Goal: Answer question/provide support: Answer question/provide support

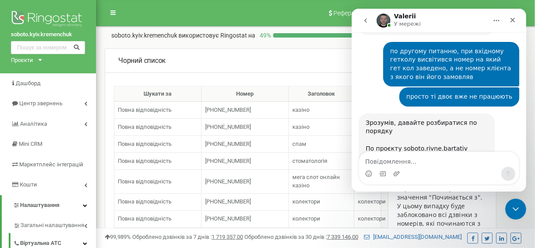
scroll to position [1, 0]
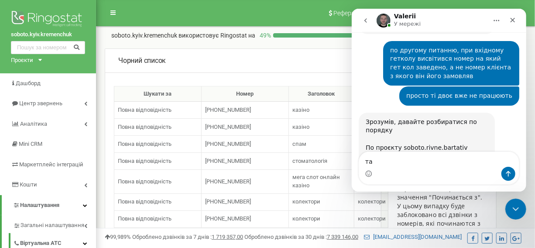
type textarea "так"
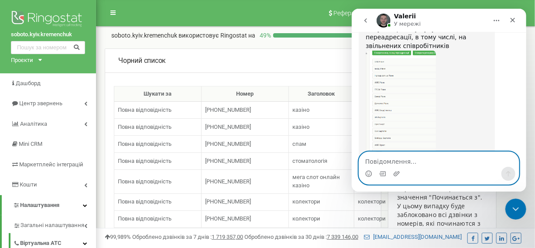
scroll to position [1656, 0]
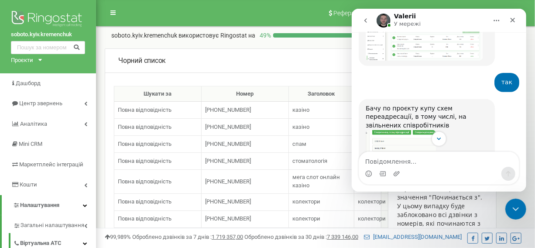
click at [409, 130] on img "Valerii каже…" at bounding box center [401, 188] width 70 height 117
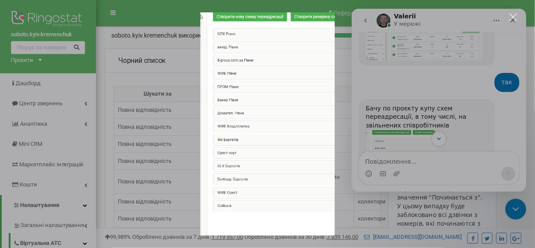
click at [428, 162] on div "Месенджер Intercom" at bounding box center [267, 124] width 535 height 248
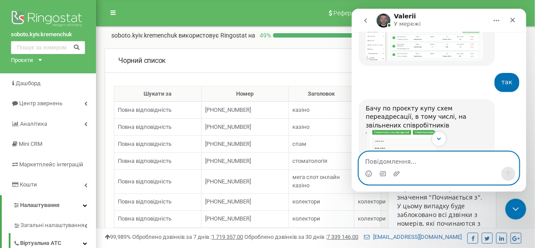
click at [427, 162] on textarea "Повідомлення..." at bounding box center [439, 159] width 160 height 15
paste textarea "ц"
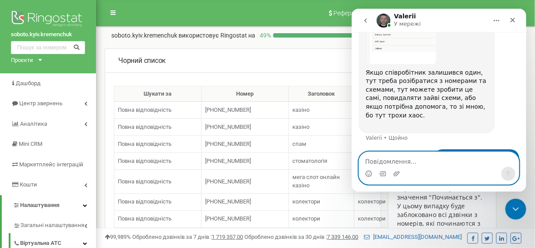
scroll to position [1870, 0]
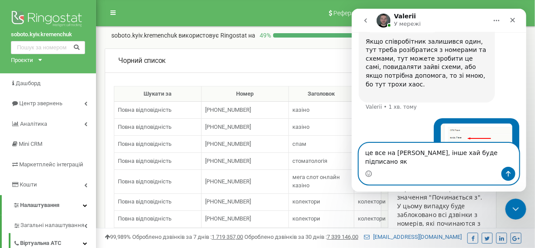
type textarea "це все на Ореста, інше хай буде підписано як є"
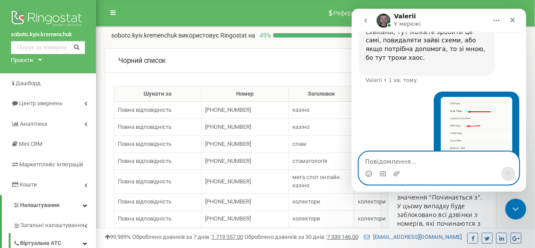
scroll to position [1898, 0]
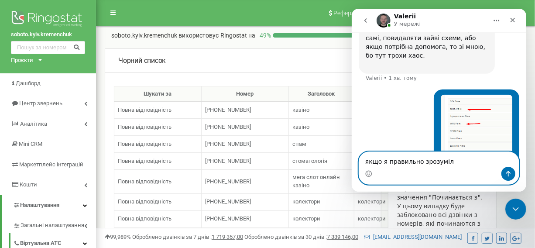
type textarea "якщо я правильно зрозуміла"
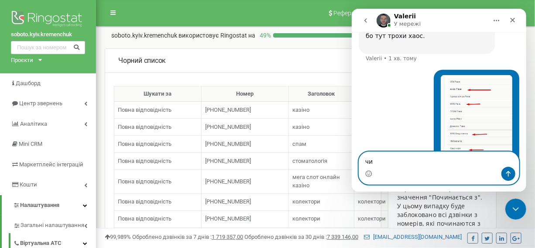
type textarea "ч"
type textarea "що писатиме в інших варіантах?"
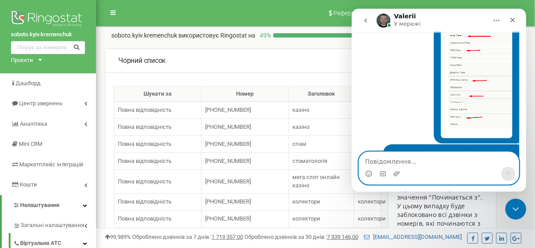
scroll to position [1938, 0]
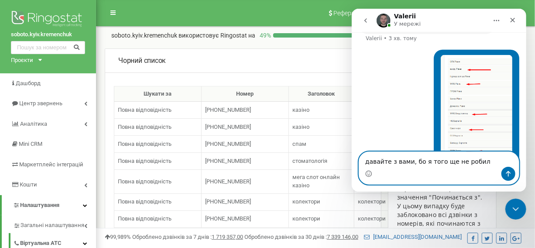
type textarea "давайте з вами, бо я того ще не робила"
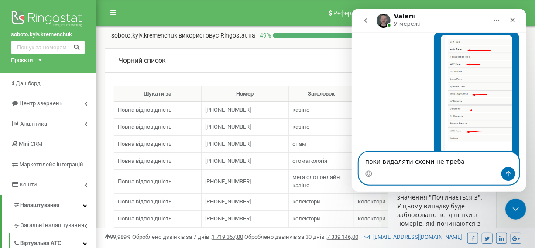
click at [424, 161] on textarea "поки видаляти схеми не треба" at bounding box center [439, 159] width 160 height 15
click at [477, 161] on textarea "поки видаляти схеми та номери не треба" at bounding box center [439, 159] width 160 height 15
click at [480, 161] on textarea "поки видаляти схеми та номери не треба" at bounding box center [439, 159] width 160 height 15
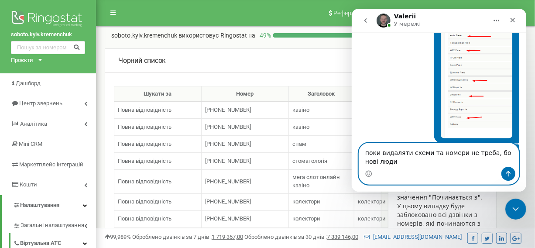
scroll to position [2000, 0]
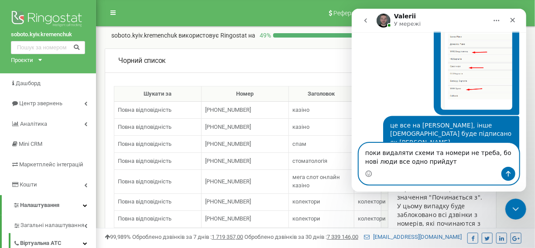
type textarea "поки видаляти схеми та номери не треба, бо нові люди все одно прийдуть"
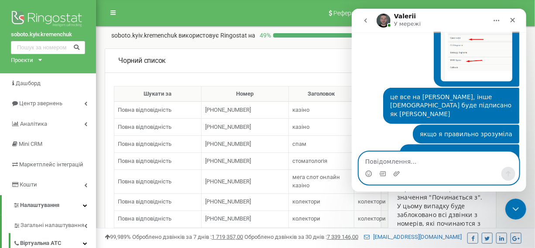
scroll to position [2077, 0]
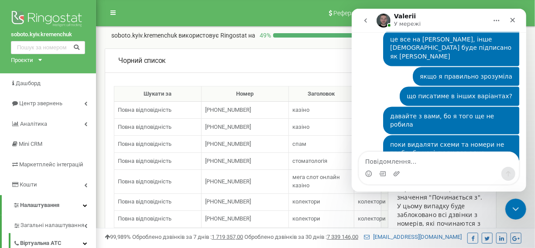
click at [421, 209] on img "Valerii каже…" at bounding box center [424, 237] width 117 height 56
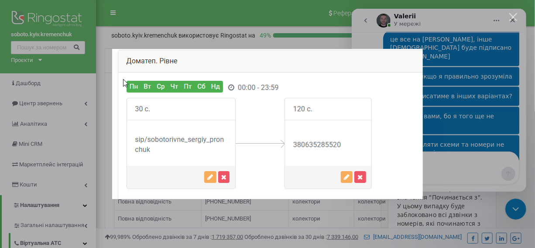
click at [340, 124] on img "Закрити" at bounding box center [267, 124] width 311 height 150
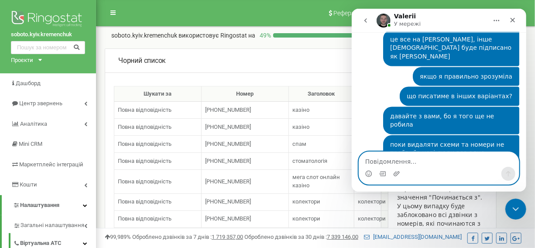
click at [422, 156] on textarea "Повідомлення..." at bounding box center [439, 159] width 160 height 15
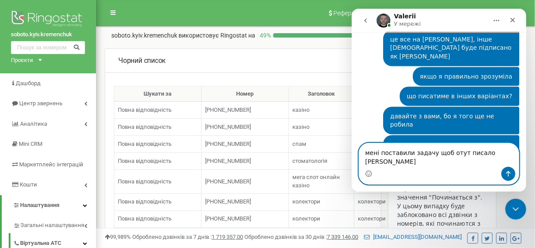
scroll to position [2086, 0]
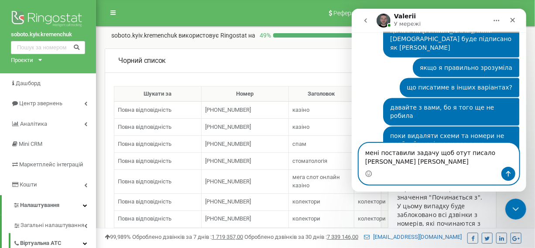
type textarea "мені поставили задачу щоб отут писало Рест Вишенський"
paste textarea "Повідомлення..."
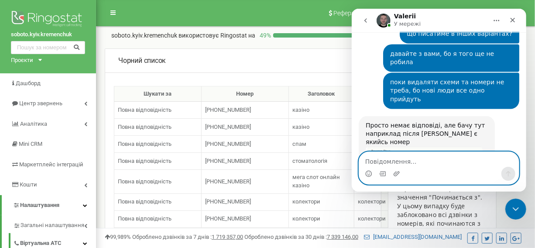
scroll to position [2153, 0]
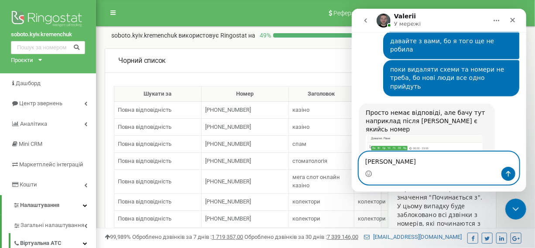
type textarea "Я"
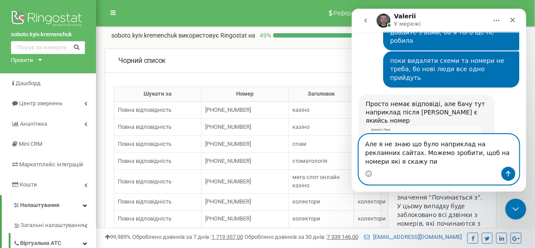
scroll to position [2170, 0]
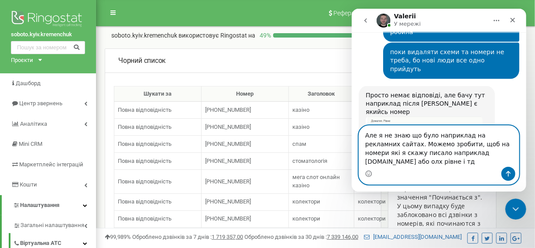
type textarea "Але я не знаю що було наприклад на рекламних сайтах. Можемо зробити, щоб на ном…"
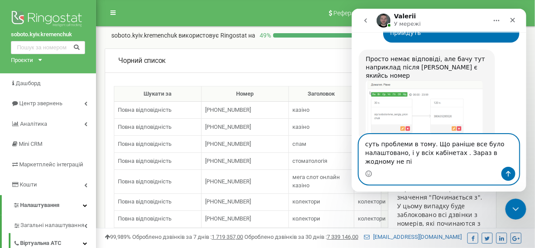
scroll to position [2215, 0]
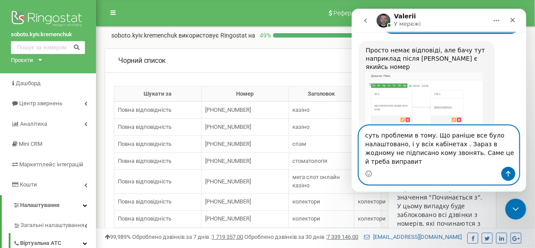
type textarea "суть проблеми в тому. Що раніше все було налаштовано, і у всіх кабінетах . Зара…"
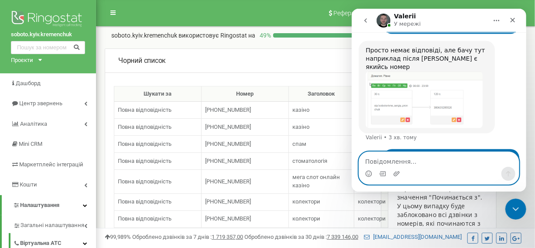
scroll to position [2243, 0]
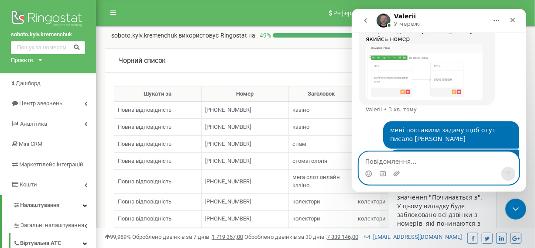
click at [404, 163] on textarea "Повідомлення..." at bounding box center [439, 159] width 160 height 15
type textarea "т"
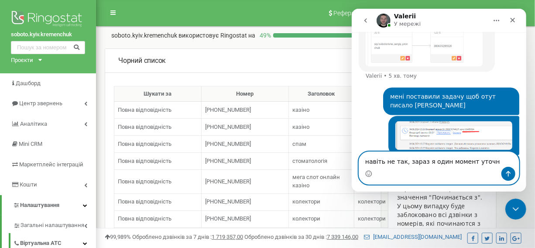
type textarea "навіть не так, зараз я один момент уточню"
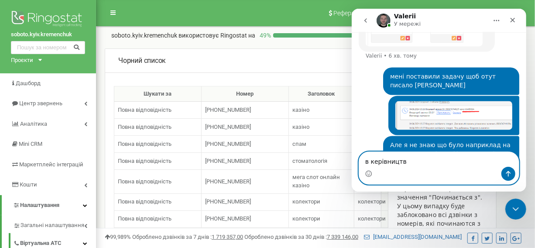
type textarea "в керівництва"
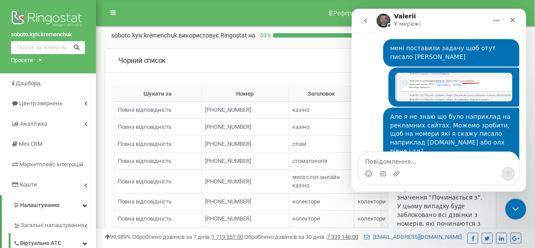
scroll to position [2309, 0]
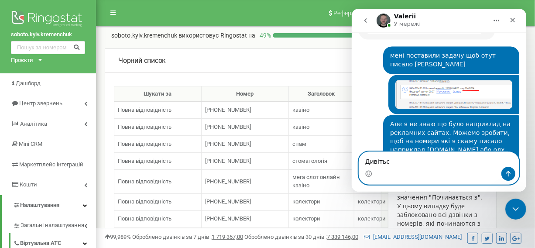
type textarea "Дивіться"
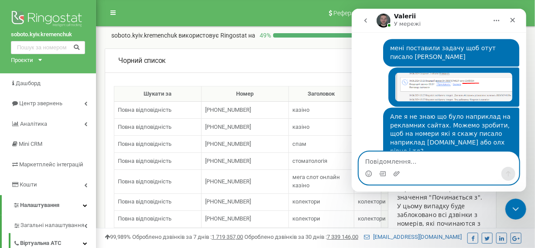
scroll to position [2336, 0]
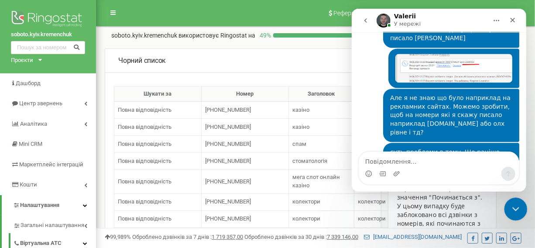
drag, startPoint x: 515, startPoint y: 202, endPoint x: 1033, endPoint y: 410, distance: 558.1
click at [515, 200] on div "Закрити програму для спілкування Intercom" at bounding box center [514, 207] width 21 height 21
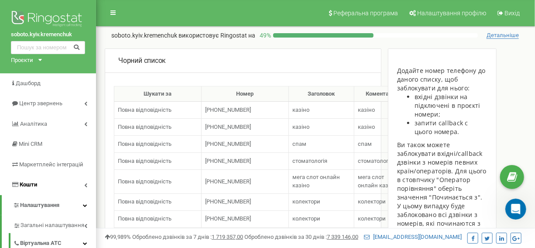
scroll to position [39, 0]
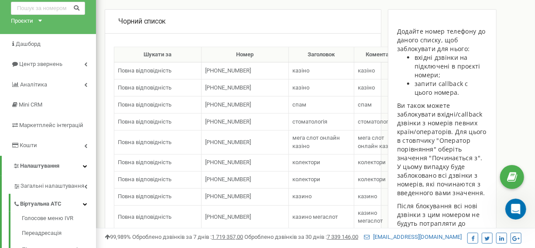
click at [20, 19] on div "Проєкти" at bounding box center [22, 21] width 22 height 8
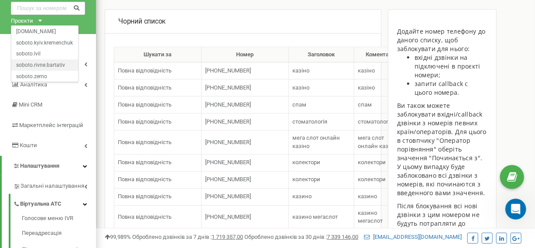
click at [39, 60] on div "soboto.rivne.bartativ" at bounding box center [44, 64] width 67 height 11
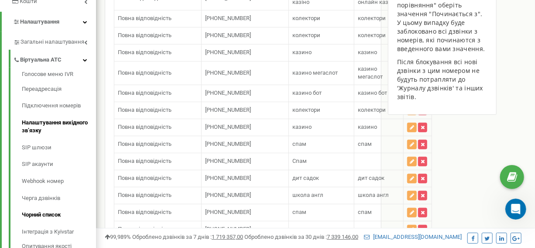
scroll to position [198, 0]
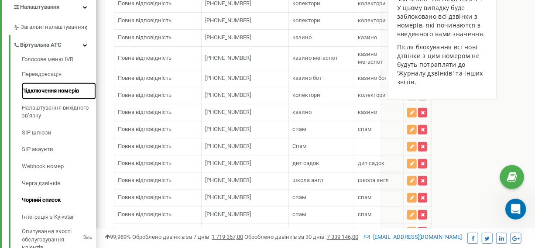
click at [47, 91] on link "Підключення номерів" at bounding box center [59, 91] width 74 height 17
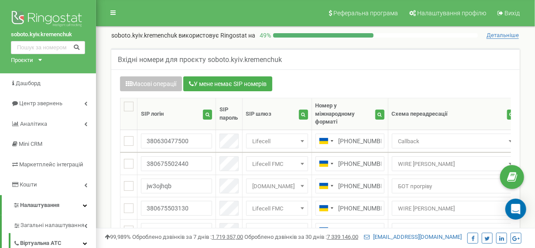
click at [38, 58] on div "Проєкти [DOMAIN_NAME] [DOMAIN_NAME] [DOMAIN_NAME] [DOMAIN_NAME] [DOMAIN_NAME]" at bounding box center [25, 60] width 28 height 8
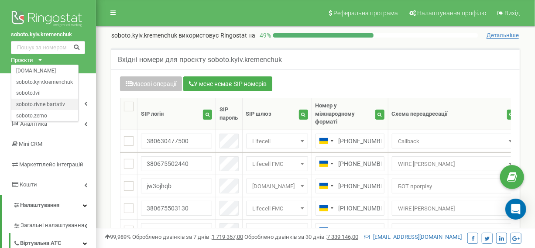
click at [41, 109] on div "soboto.rivne.bartativ" at bounding box center [44, 104] width 67 height 11
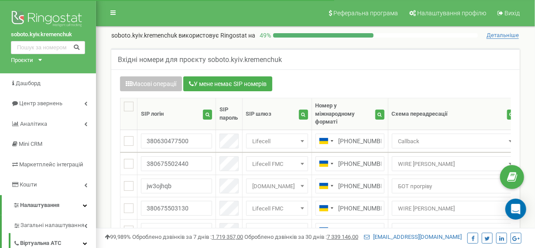
click at [30, 61] on div "Проєкти" at bounding box center [22, 60] width 22 height 8
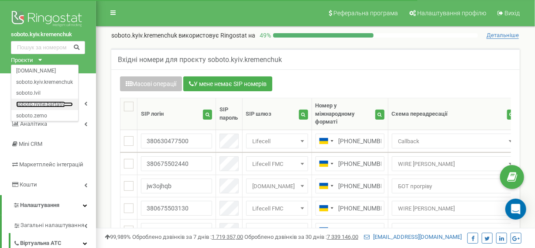
click at [38, 104] on link "soboto.rivne.bartativ" at bounding box center [44, 104] width 57 height 4
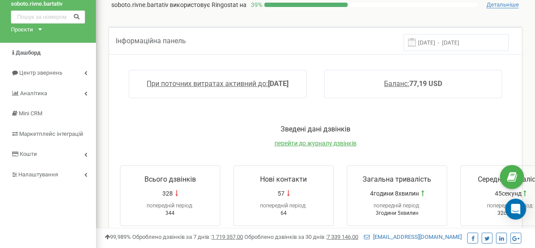
scroll to position [39, 0]
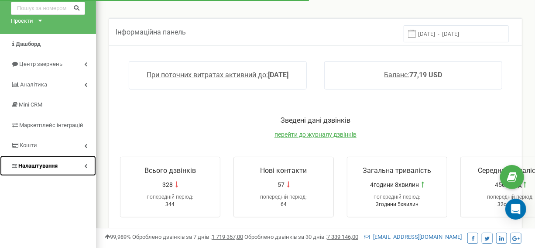
click at [41, 163] on span "Налаштування" at bounding box center [37, 165] width 39 height 7
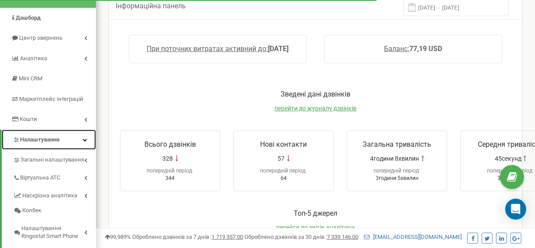
scroll to position [79, 0]
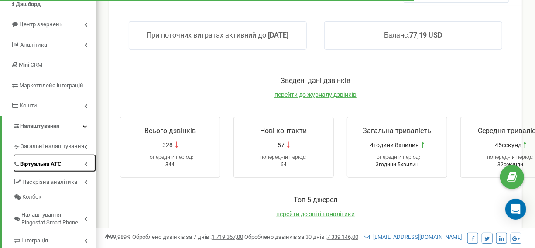
click at [40, 163] on span "Віртуальна АТС" at bounding box center [40, 164] width 41 height 8
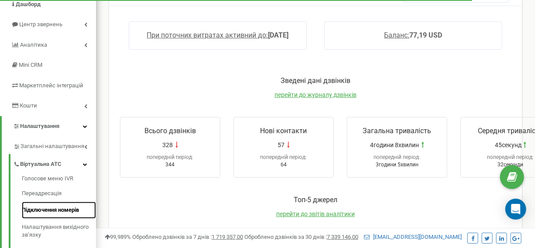
click at [55, 205] on link "Підключення номерів" at bounding box center [59, 210] width 74 height 17
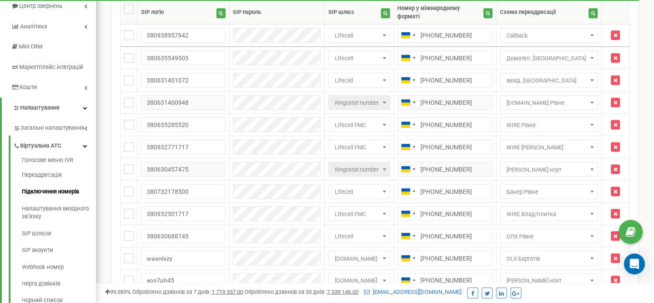
scroll to position [98, 0]
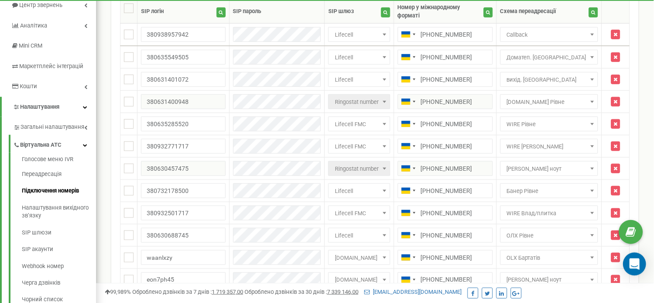
click at [535, 248] on icon "Open Intercom Messenger" at bounding box center [634, 264] width 11 height 11
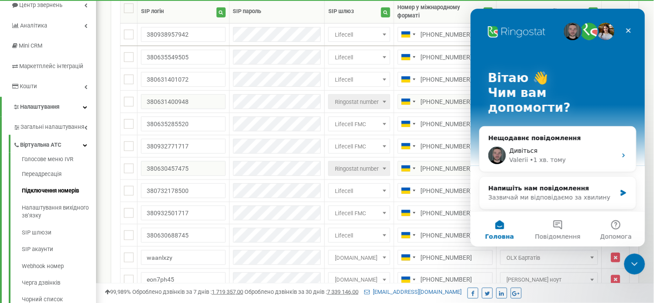
scroll to position [0, 0]
click at [535, 155] on div "Valerii • 1 хв. тому" at bounding box center [562, 159] width 107 height 9
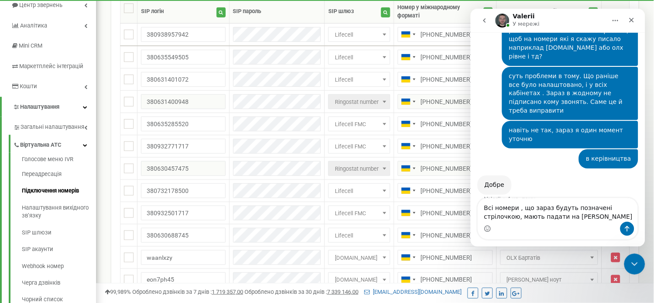
scroll to position [2417, 0]
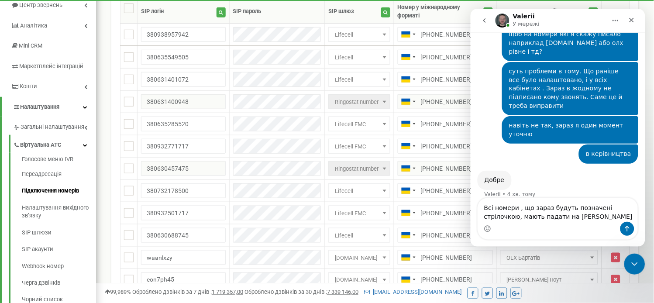
type textarea "Всі номери , що зараз будуть позначені стрілочкою, мають падати на ОРест Вишенс…"
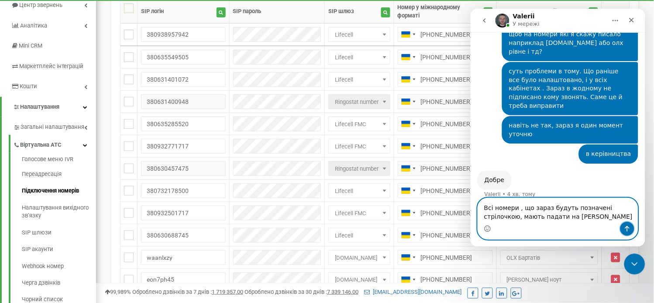
click at [535, 226] on button "Надіслати повідомлення…" at bounding box center [627, 228] width 14 height 14
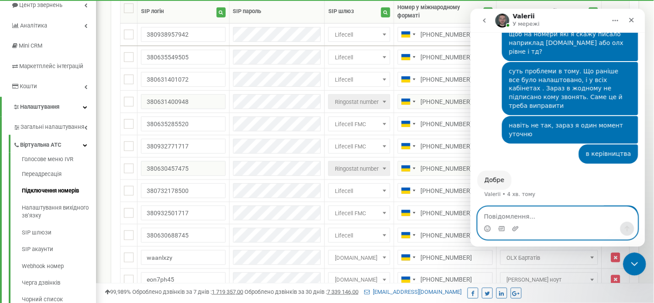
scroll to position [2446, 0]
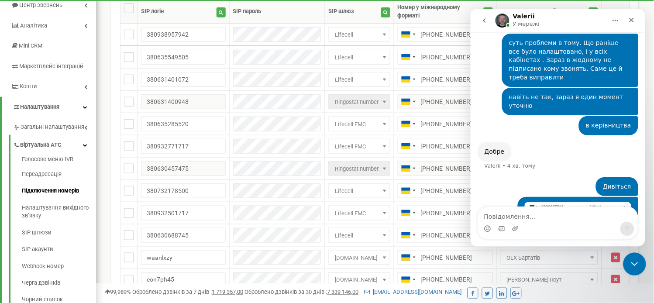
drag, startPoint x: 629, startPoint y: 265, endPoint x: 1163, endPoint y: 484, distance: 576.9
click at [535, 248] on icon "Закрити програму для спілкування Intercom" at bounding box center [633, 263] width 10 height 10
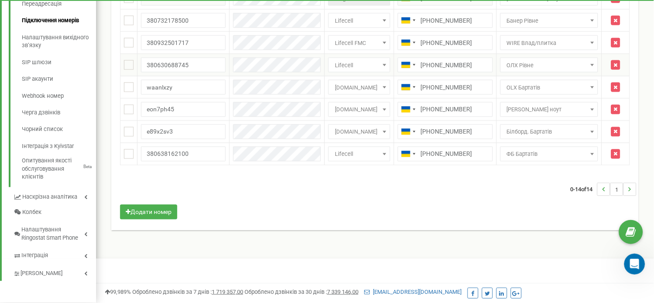
scroll to position [1233, 0]
click at [535, 248] on icon "Відкрити програму для спілкування Intercom" at bounding box center [633, 263] width 14 height 14
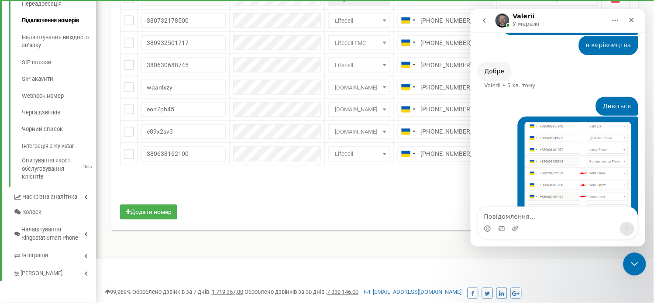
scroll to position [2525, 0]
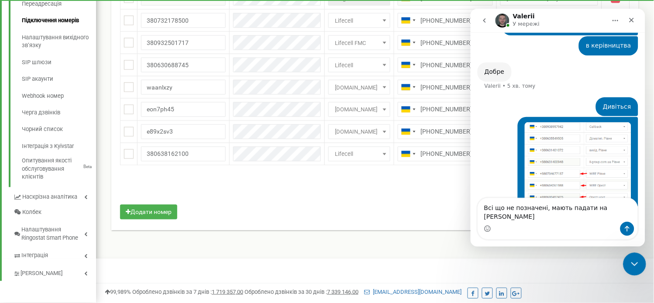
type textarea "Всі що не позначені, мають падати на Неля Олегівна"
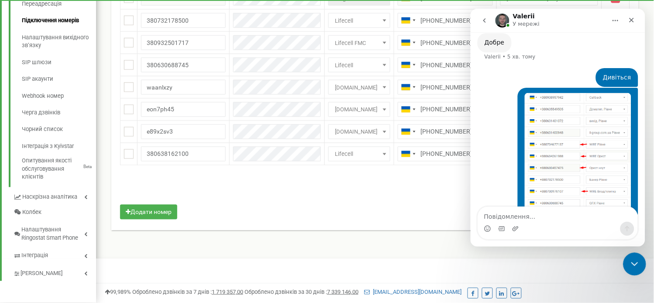
scroll to position [2554, 0]
type textarea "Я"
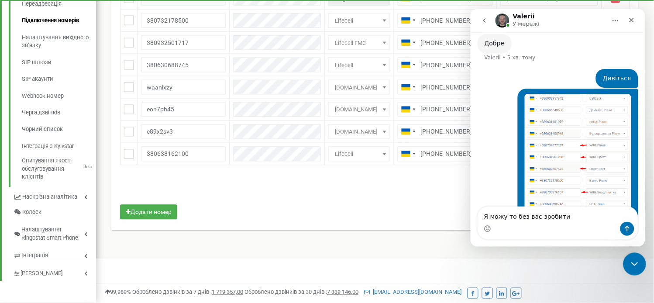
type textarea "Я можу то без вас зробити?"
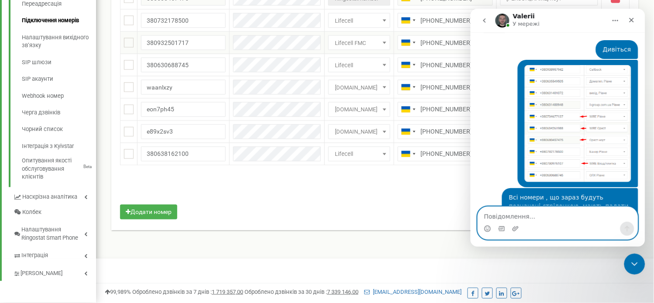
scroll to position [2609, 0]
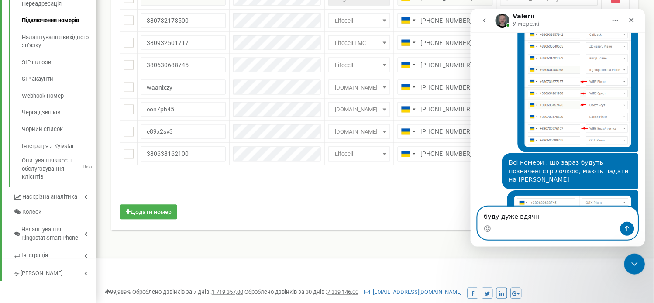
type textarea "буду дуже вдячна"
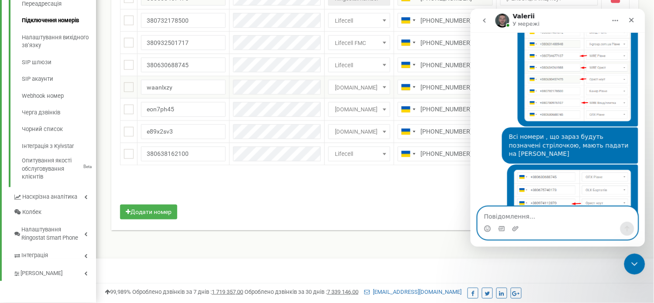
scroll to position [2670, 0]
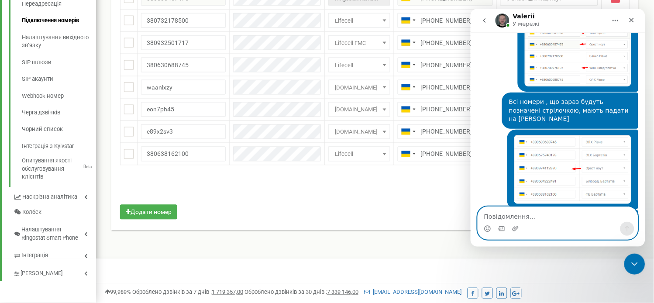
type textarea "+"
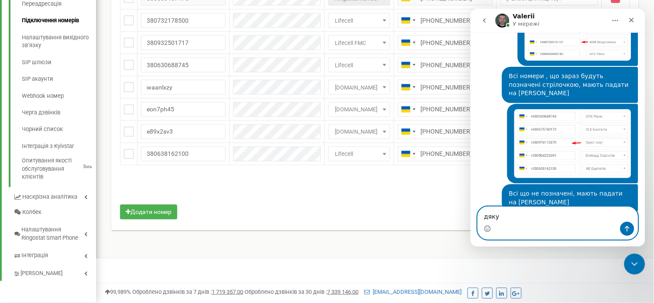
type textarea "дякую"
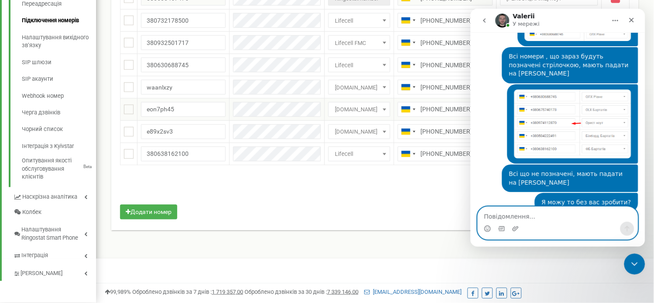
scroll to position [2866, 0]
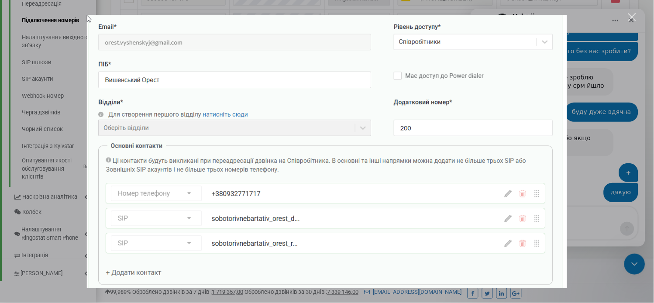
click at [477, 200] on img "Закрити" at bounding box center [327, 151] width 480 height 273
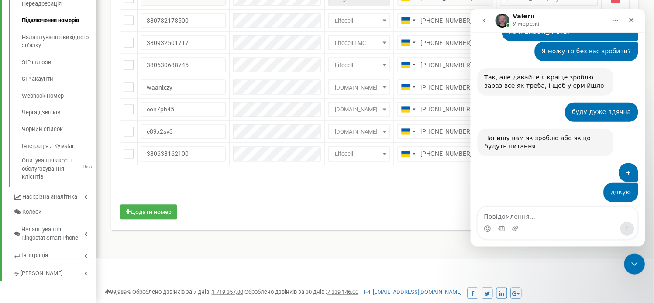
click at [515, 222] on div "Месенджер Intercom" at bounding box center [515, 228] width 7 height 14
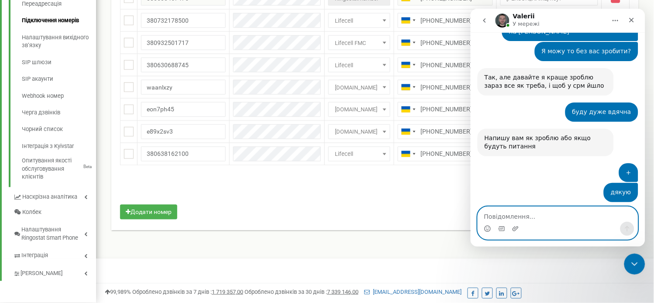
click at [516, 219] on textarea "Повідомлення..." at bounding box center [558, 214] width 160 height 15
type textarea "так"
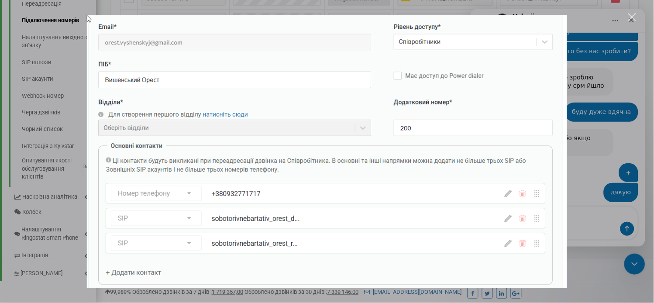
click at [535, 151] on div "Месенджер Intercom" at bounding box center [327, 151] width 654 height 303
click at [535, 193] on div "Месенджер Intercom" at bounding box center [327, 151] width 654 height 303
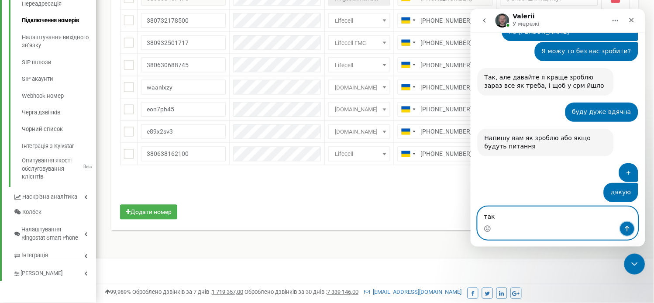
click at [535, 225] on icon "Надіслати повідомлення…" at bounding box center [627, 228] width 7 height 7
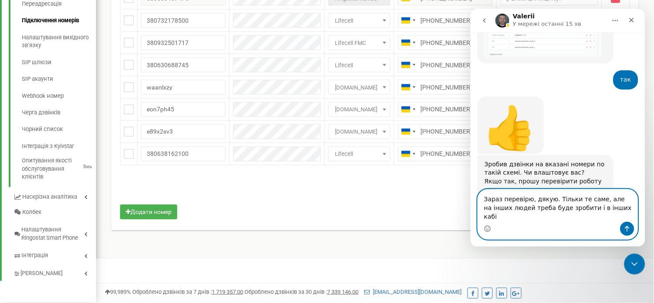
scroll to position [3131, 0]
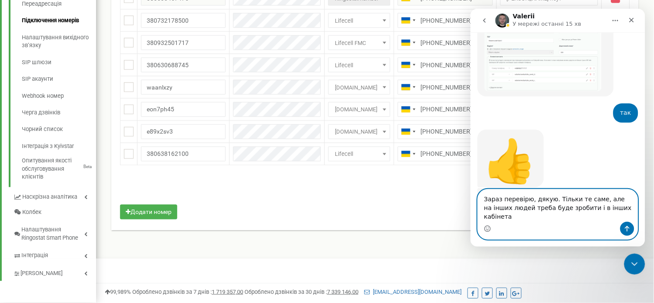
type textarea "Зараз перевірю, дякую. Тільки те саме, але на інших людей треба буде зробити і …"
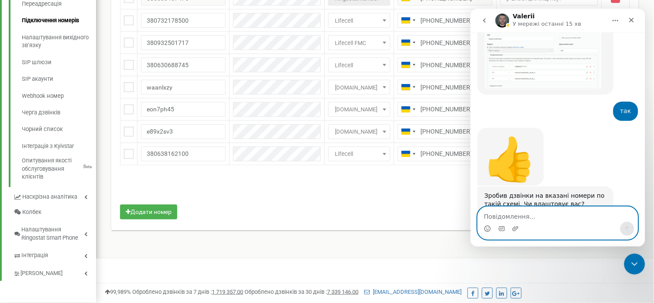
scroll to position [3165, 0]
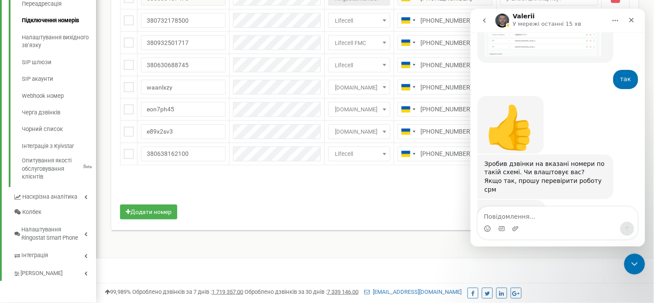
click at [513, 205] on img "Valerii каже…" at bounding box center [511, 263] width 54 height 117
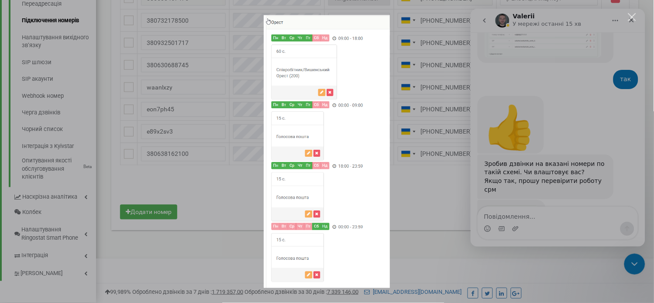
scroll to position [3199, 0]
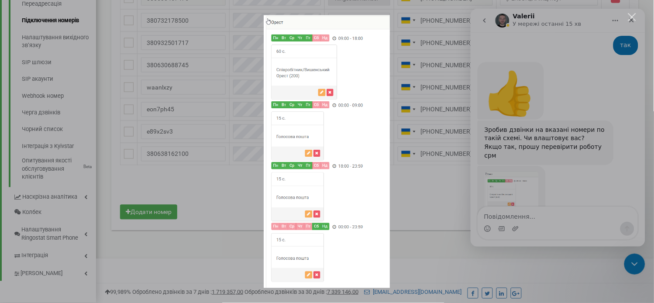
click at [374, 179] on img "Закрити" at bounding box center [327, 151] width 126 height 273
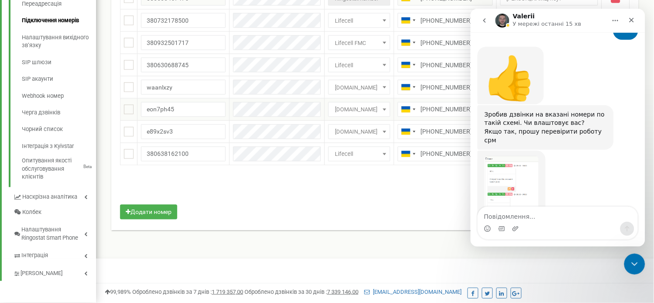
scroll to position [3248, 0]
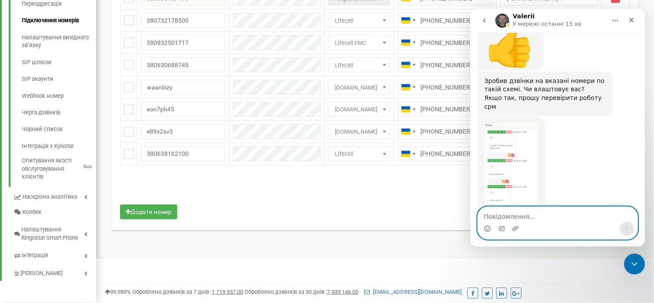
click at [507, 209] on textarea "Повідомлення..." at bounding box center [558, 214] width 160 height 15
type textarea "+"
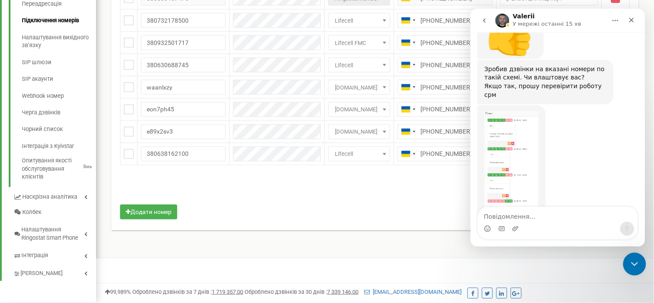
click at [535, 248] on icon "Закрити програму для спілкування Intercom" at bounding box center [633, 263] width 10 height 10
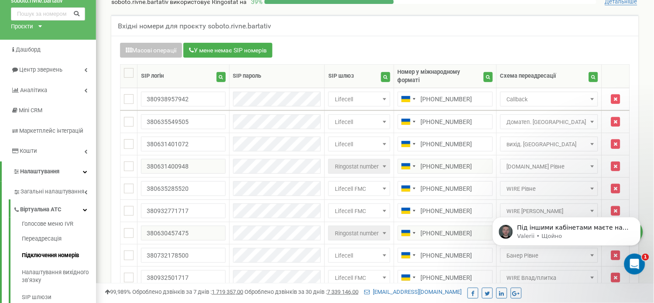
scroll to position [3260, 0]
click at [535, 237] on p "Valerii • Щойно" at bounding box center [573, 236] width 113 height 8
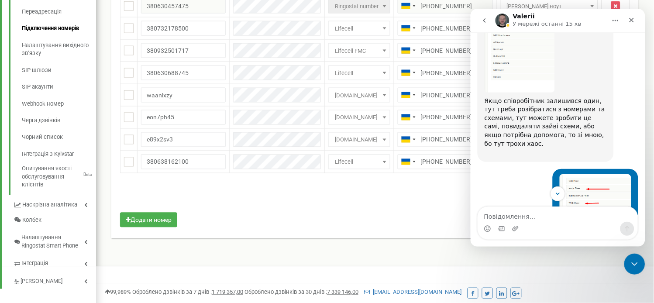
scroll to position [276, 0]
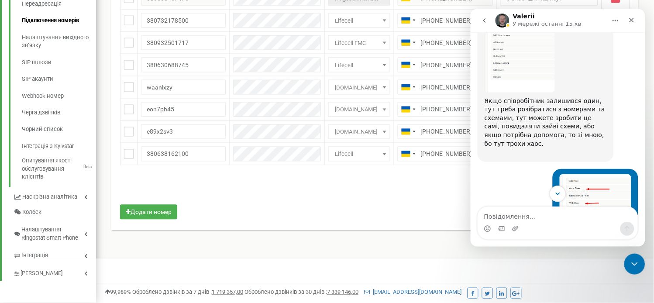
click at [535, 191] on button "Scroll to bottom" at bounding box center [557, 193] width 16 height 16
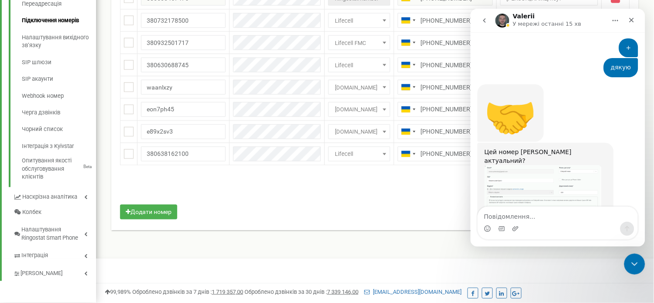
scroll to position [3274, 0]
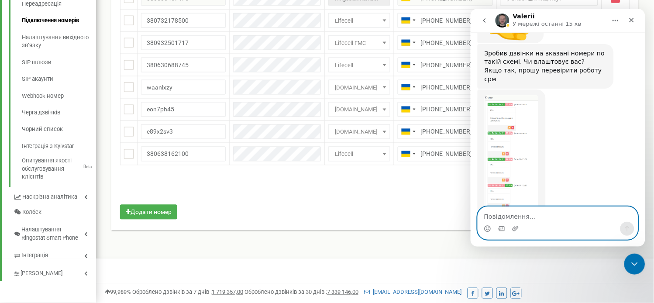
click at [535, 215] on textarea "Повідомлення..." at bounding box center [558, 214] width 160 height 15
type textarea "так"
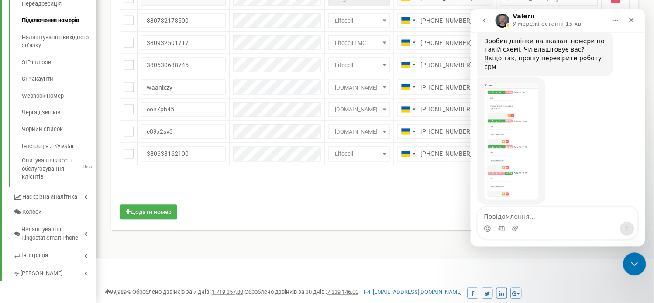
scroll to position [3286, 0]
click at [535, 248] on icon "Закрити програму для спілкування Intercom" at bounding box center [633, 263] width 10 height 10
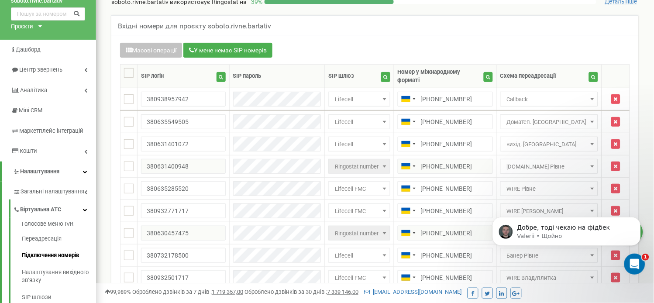
scroll to position [0, 0]
click at [535, 229] on p "Добре, тоді чекаю на фідбек" at bounding box center [573, 227] width 113 height 9
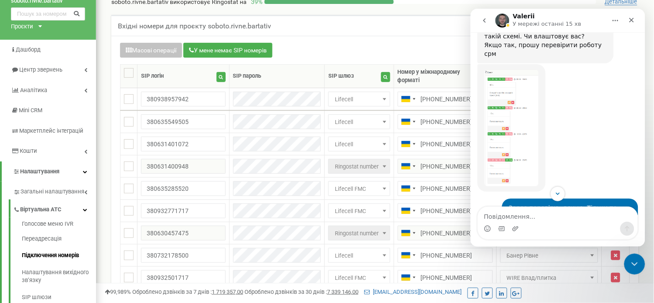
scroll to position [3327, 0]
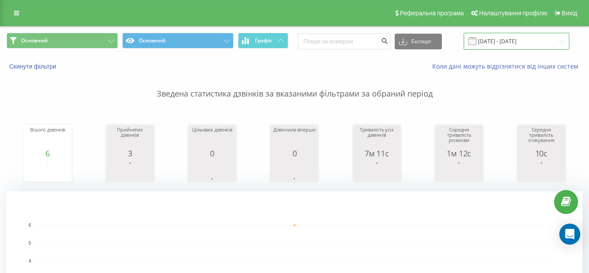
click at [488, 36] on input "[DATE] - [DATE]" at bounding box center [517, 41] width 106 height 17
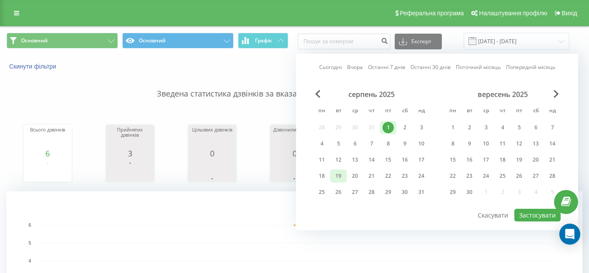
click at [335, 178] on div "19" at bounding box center [338, 175] width 11 height 11
click at [518, 213] on button "Застосувати" at bounding box center [537, 215] width 46 height 13
type input "[DATE] - [DATE]"
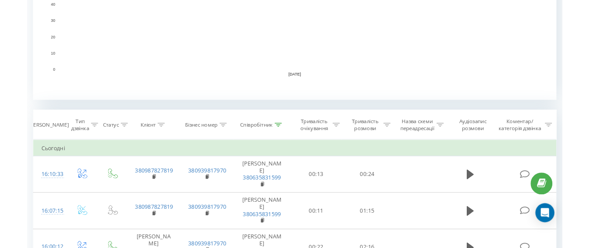
scroll to position [262, 0]
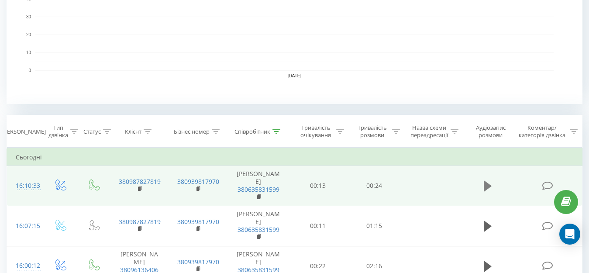
click at [485, 184] on icon at bounding box center [488, 186] width 8 height 10
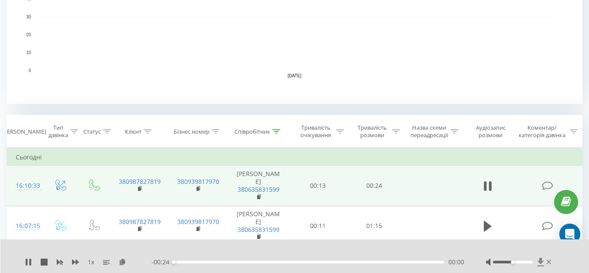
click at [543, 262] on icon at bounding box center [540, 262] width 7 height 8
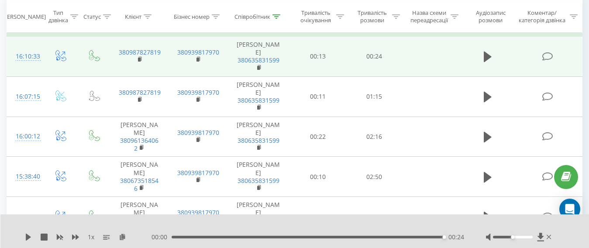
scroll to position [397, 0]
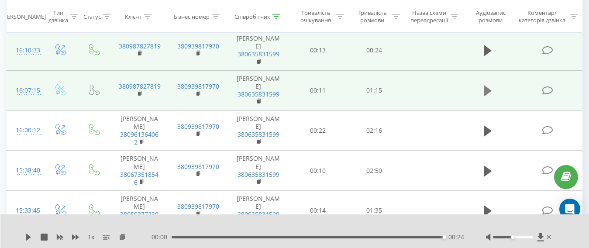
click at [486, 87] on icon at bounding box center [488, 91] width 8 height 12
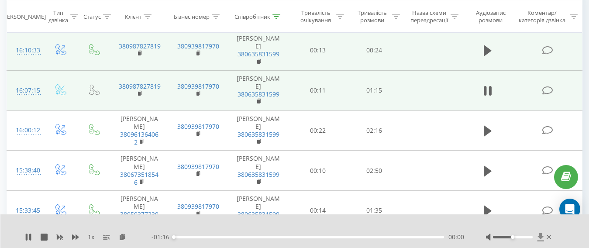
click at [539, 237] on icon at bounding box center [540, 237] width 7 height 8
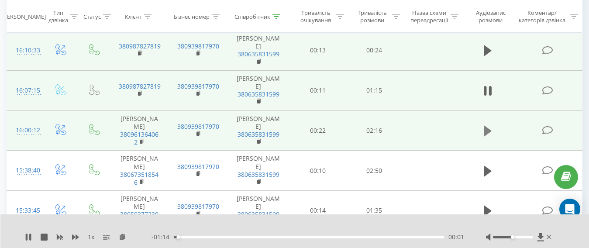
click at [485, 136] on icon at bounding box center [488, 131] width 8 height 10
click at [539, 238] on icon at bounding box center [540, 237] width 7 height 8
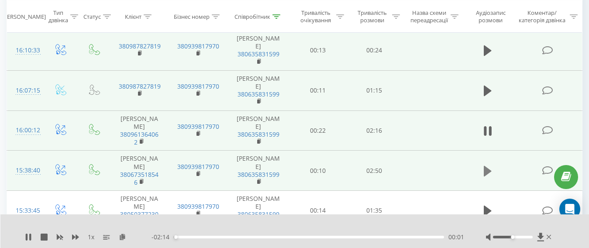
click at [487, 176] on icon at bounding box center [488, 171] width 8 height 10
click at [538, 236] on icon at bounding box center [540, 237] width 7 height 9
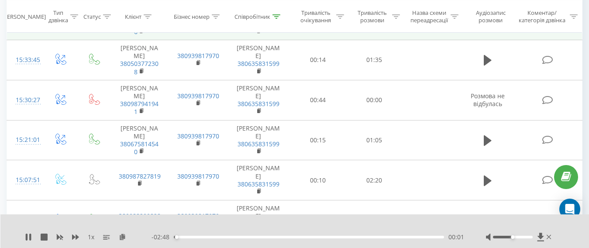
scroll to position [557, 0]
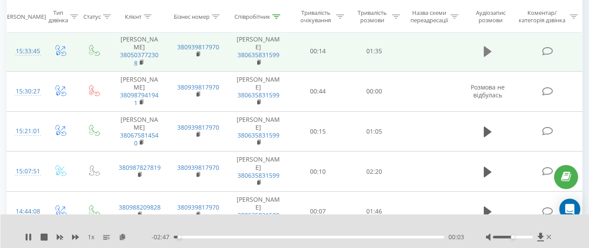
click at [484, 57] on icon at bounding box center [488, 51] width 8 height 10
click at [540, 236] on icon at bounding box center [540, 237] width 7 height 8
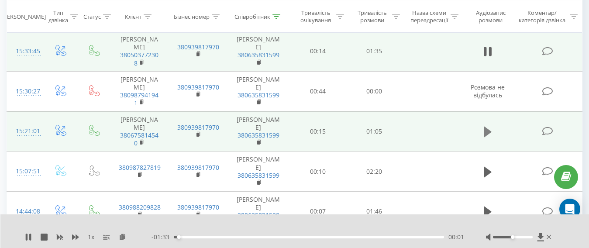
click at [485, 137] on icon at bounding box center [488, 132] width 8 height 10
click at [541, 239] on icon at bounding box center [540, 237] width 7 height 8
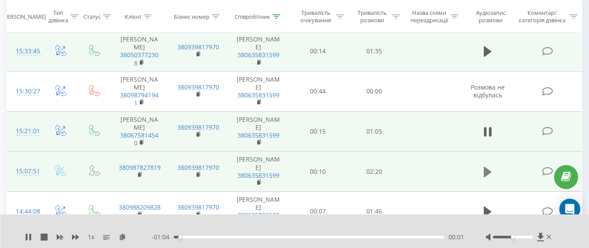
click at [489, 177] on icon at bounding box center [488, 171] width 8 height 10
click at [538, 235] on icon at bounding box center [540, 237] width 7 height 9
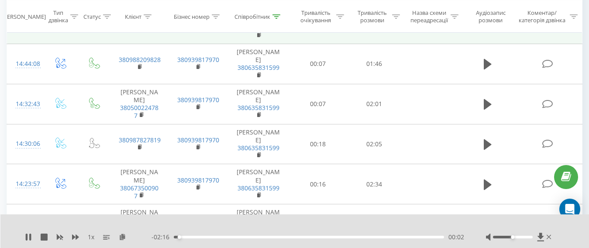
scroll to position [747, 0]
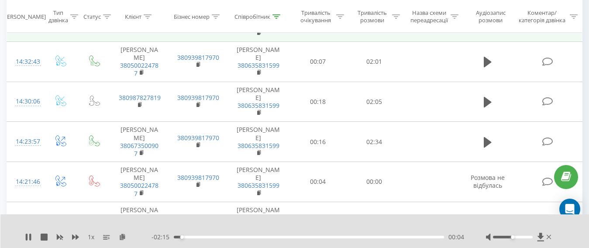
click at [491, 28] on icon at bounding box center [488, 22] width 8 height 12
click at [538, 235] on icon at bounding box center [540, 237] width 7 height 9
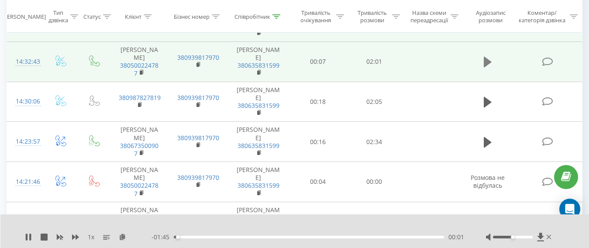
click at [488, 68] on icon at bounding box center [488, 62] width 8 height 12
click at [541, 239] on icon at bounding box center [540, 237] width 7 height 8
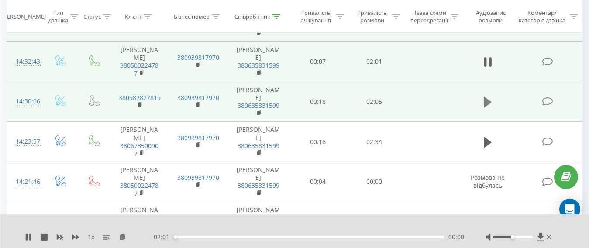
click at [488, 107] on icon at bounding box center [488, 102] width 8 height 10
click at [541, 236] on icon at bounding box center [540, 237] width 7 height 8
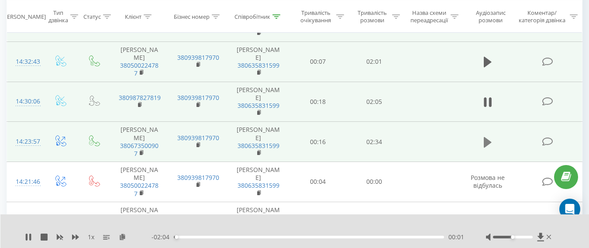
click at [486, 147] on icon at bounding box center [488, 142] width 8 height 10
click at [541, 236] on icon at bounding box center [540, 237] width 7 height 8
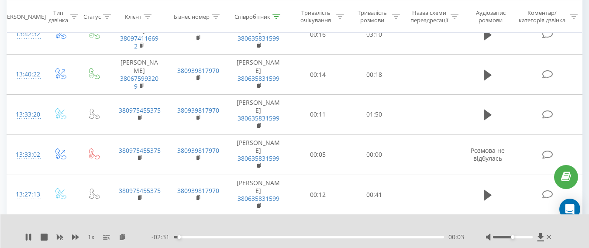
scroll to position [1138, 0]
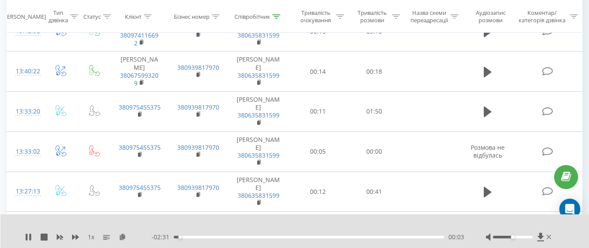
click at [541, 234] on icon at bounding box center [540, 237] width 7 height 8
click at [538, 237] on icon at bounding box center [540, 237] width 7 height 9
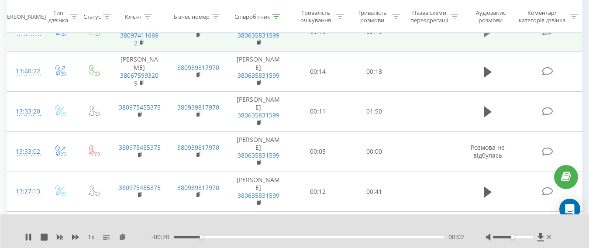
click at [482, 38] on button at bounding box center [487, 31] width 13 height 13
click at [542, 235] on icon at bounding box center [540, 237] width 7 height 8
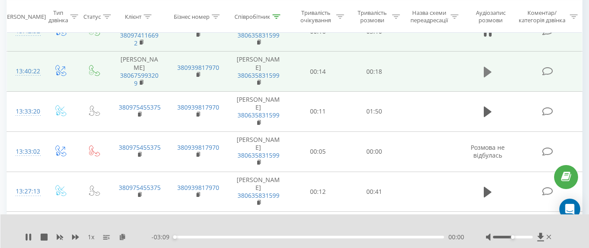
click at [484, 77] on icon at bounding box center [488, 71] width 8 height 10
click at [542, 237] on icon at bounding box center [540, 237] width 7 height 8
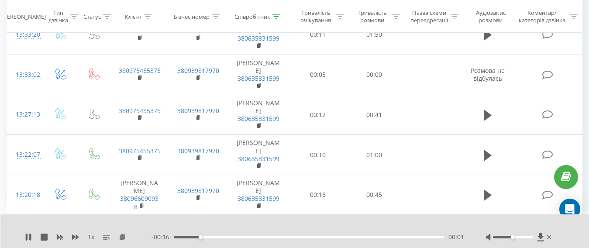
scroll to position [1339, 0]
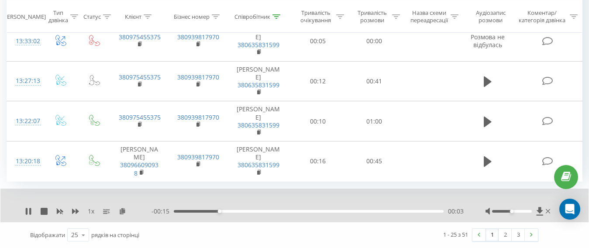
click at [484, 7] on icon at bounding box center [488, 1] width 8 height 10
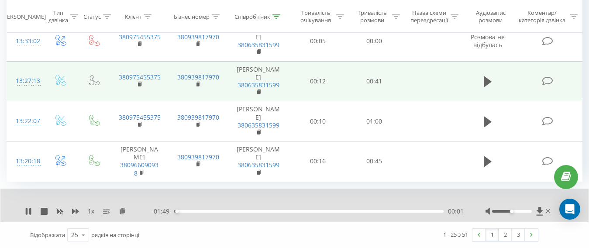
scroll to position [1383, 0]
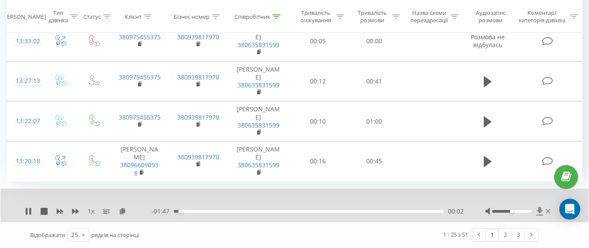
click at [536, 216] on icon at bounding box center [539, 211] width 7 height 9
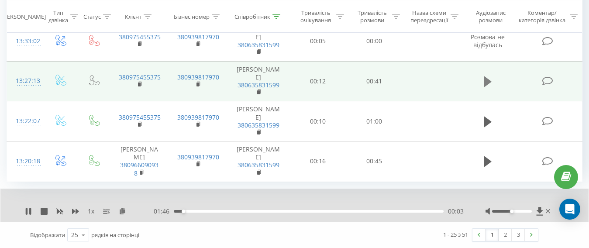
click at [490, 83] on icon at bounding box center [488, 82] width 8 height 12
click at [537, 216] on icon at bounding box center [539, 211] width 7 height 9
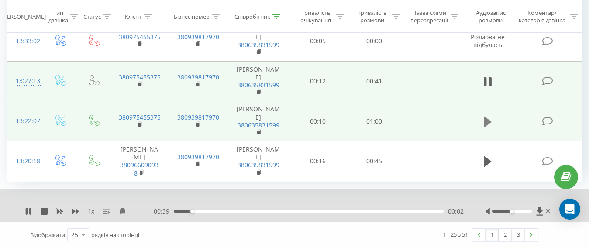
click at [486, 122] on icon at bounding box center [488, 121] width 8 height 10
click at [537, 216] on icon at bounding box center [539, 211] width 7 height 9
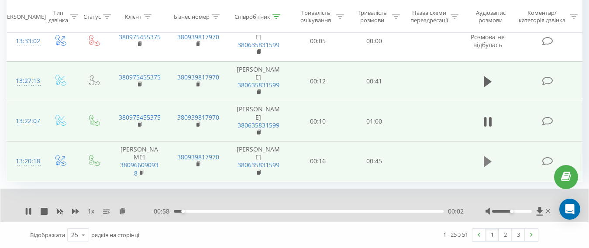
click at [489, 166] on icon at bounding box center [488, 161] width 8 height 10
click at [539, 215] on icon at bounding box center [539, 211] width 7 height 8
click at [504, 241] on link "2" at bounding box center [505, 235] width 13 height 12
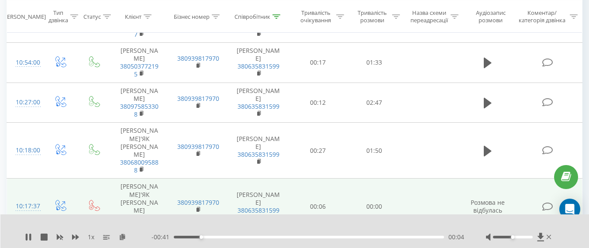
scroll to position [355, 0]
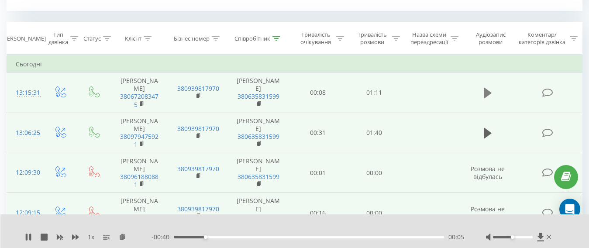
click at [486, 96] on icon at bounding box center [488, 93] width 8 height 10
click at [541, 236] on icon at bounding box center [540, 237] width 7 height 8
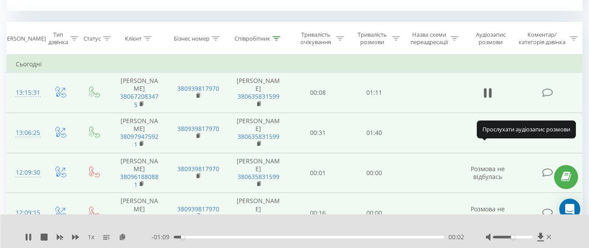
click at [486, 138] on icon at bounding box center [488, 133] width 8 height 10
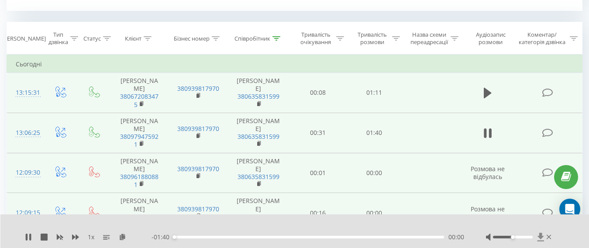
click at [540, 237] on icon at bounding box center [540, 237] width 7 height 8
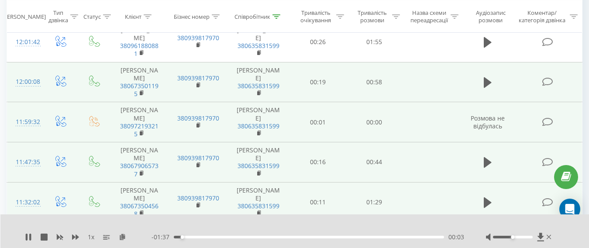
scroll to position [613, 0]
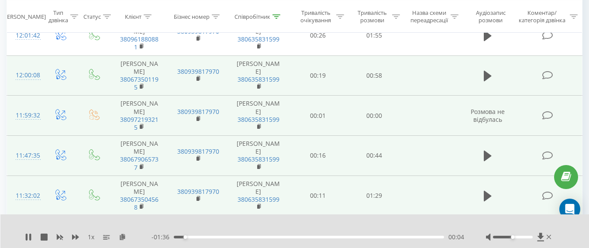
click at [541, 235] on icon at bounding box center [540, 237] width 7 height 8
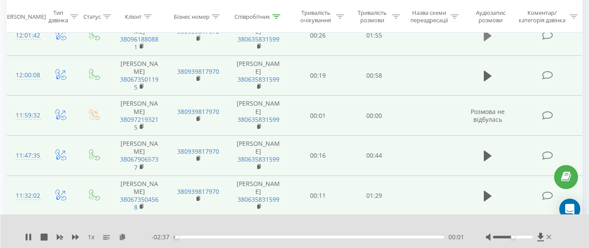
click at [486, 41] on icon at bounding box center [488, 36] width 8 height 10
click at [540, 234] on icon at bounding box center [540, 237] width 7 height 8
click at [487, 81] on icon at bounding box center [488, 76] width 8 height 10
click at [540, 234] on icon at bounding box center [540, 237] width 7 height 8
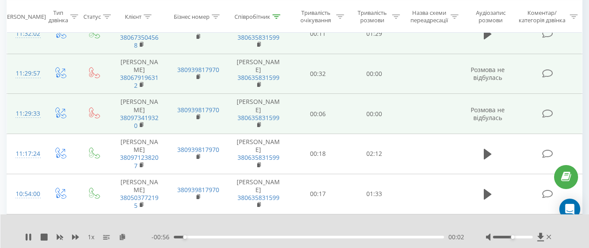
scroll to position [784, 0]
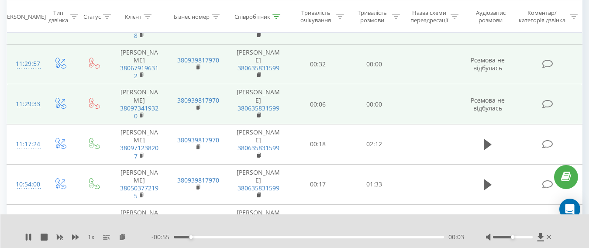
click at [541, 234] on icon at bounding box center [540, 237] width 7 height 8
click at [487, 31] on icon at bounding box center [488, 24] width 8 height 12
click at [541, 236] on icon at bounding box center [540, 237] width 7 height 8
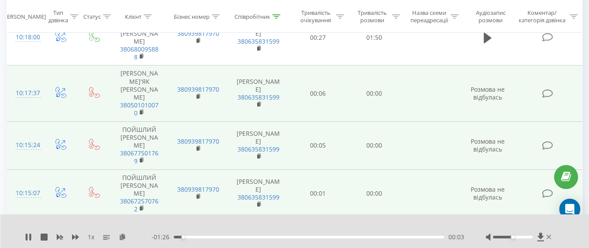
scroll to position [1052, 0]
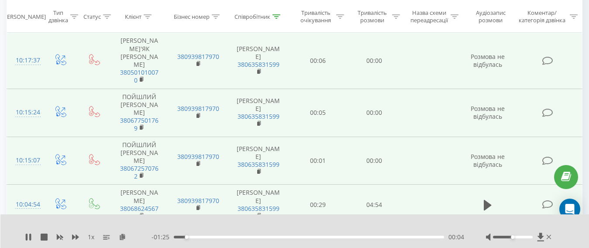
click at [542, 238] on icon at bounding box center [540, 237] width 7 height 8
click at [540, 232] on div "1 x - 01:33 00:00 00:00" at bounding box center [294, 231] width 589 height 34
click at [541, 235] on icon at bounding box center [540, 237] width 7 height 8
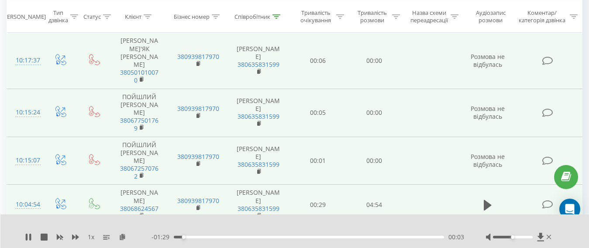
click at [542, 235] on icon at bounding box center [540, 237] width 7 height 8
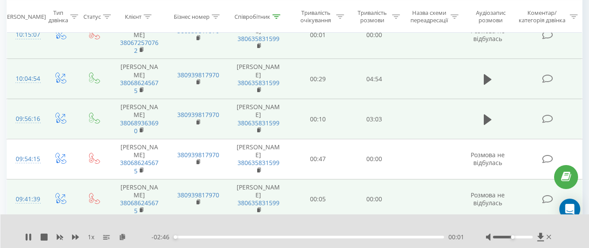
scroll to position [1197, 0]
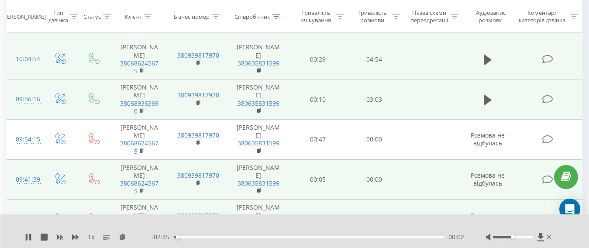
click at [540, 238] on icon at bounding box center [540, 237] width 7 height 8
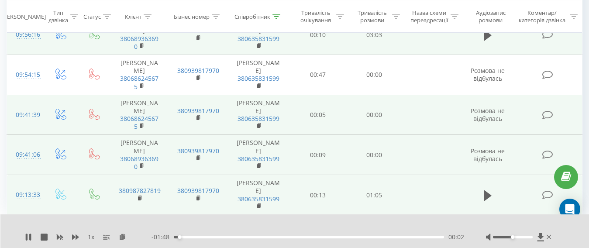
scroll to position [1412, 0]
click at [540, 236] on icon at bounding box center [540, 237] width 7 height 8
click at [489, 41] on icon at bounding box center [488, 35] width 8 height 12
click at [541, 237] on icon at bounding box center [540, 237] width 7 height 8
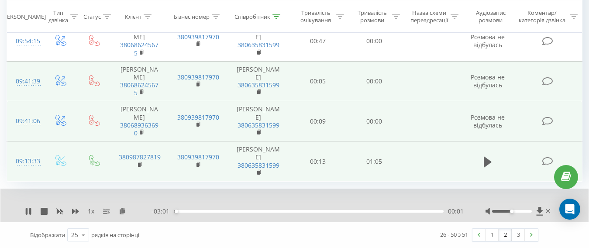
scroll to position [1550, 0]
click at [484, 165] on icon at bounding box center [488, 161] width 8 height 10
click at [539, 212] on icon at bounding box center [539, 211] width 7 height 8
click at [521, 231] on link "3" at bounding box center [518, 235] width 13 height 12
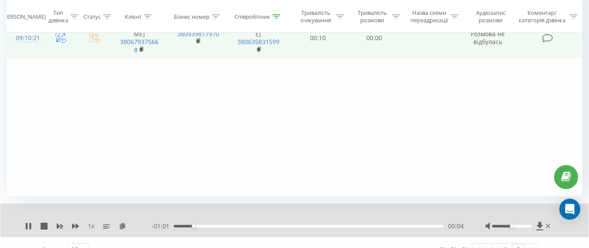
scroll to position [424, 0]
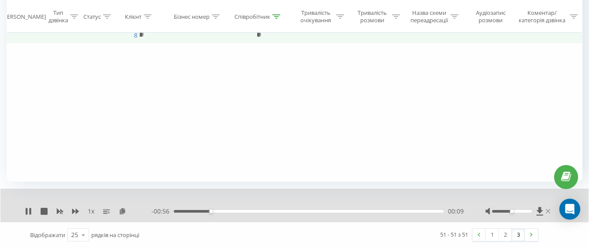
drag, startPoint x: 302, startPoint y: 248, endPoint x: 549, endPoint y: 212, distance: 248.8
click at [549, 212] on icon at bounding box center [548, 211] width 4 height 7
